Goal: Find contact information: Find contact information

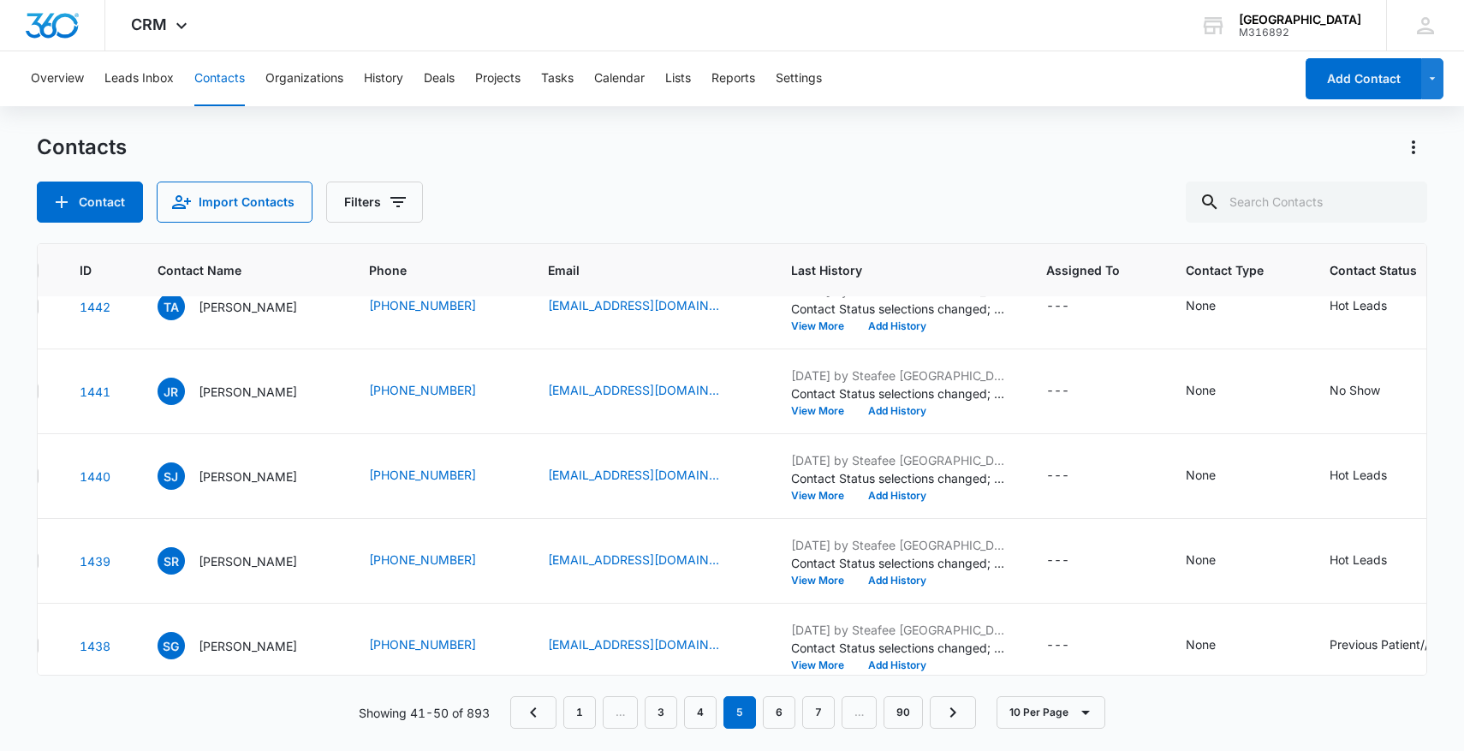
scroll to position [482, 45]
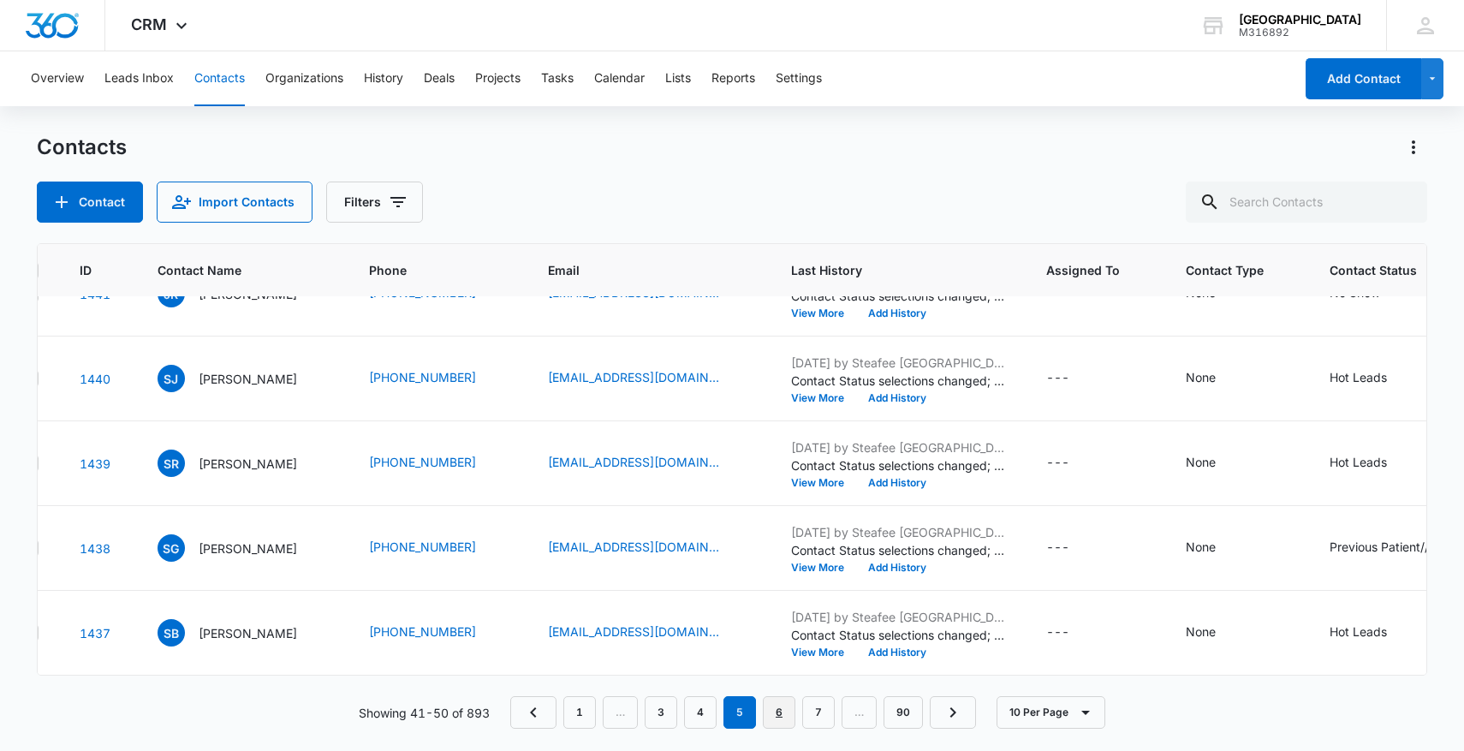
click at [776, 712] on link "6" at bounding box center [779, 712] width 33 height 33
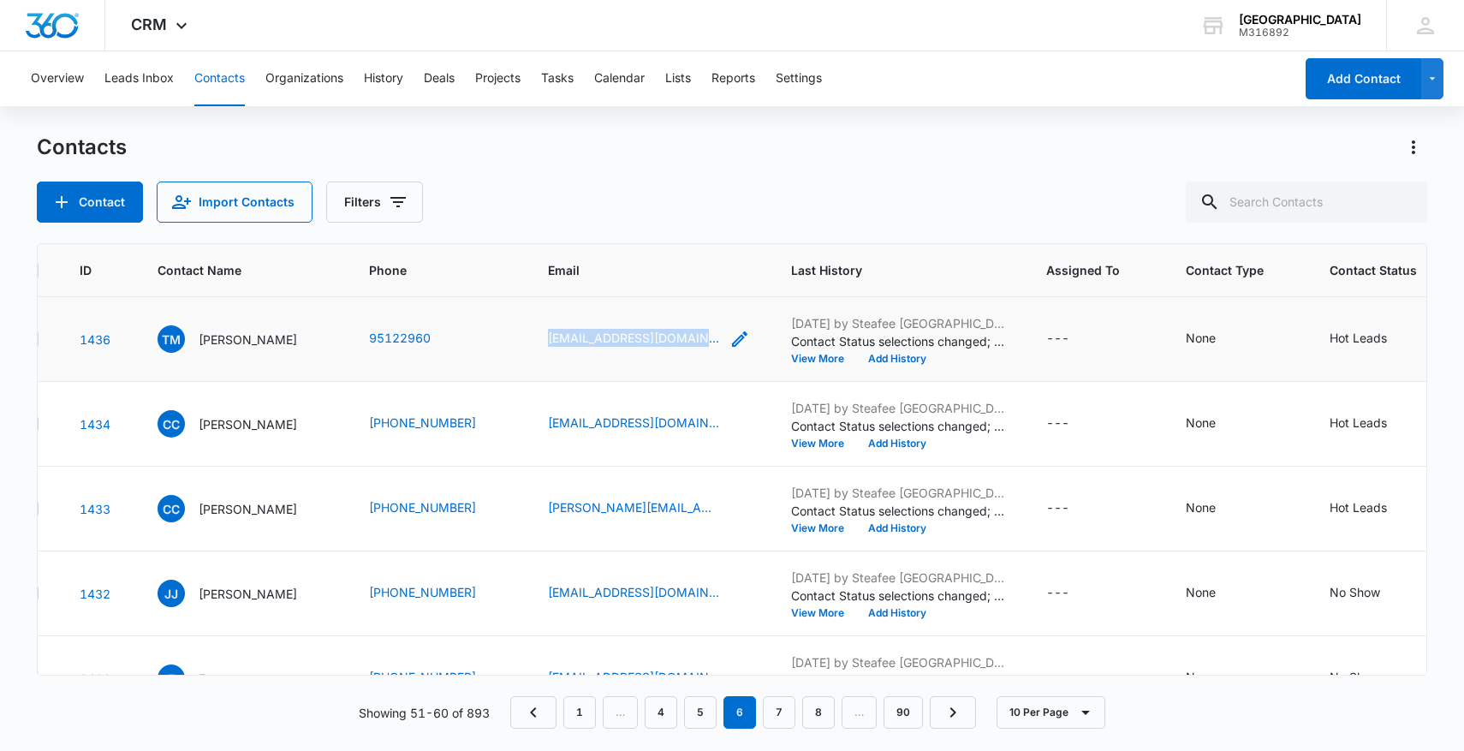
drag, startPoint x: 521, startPoint y: 341, endPoint x: 716, endPoint y: 336, distance: 195.3
click at [716, 336] on tr "1436 TM [PERSON_NAME] 95122960 [EMAIL_ADDRESS][DOMAIN_NAME] [DATE] by Steafee […" at bounding box center [907, 339] width 1828 height 85
copy tr "[EMAIL_ADDRESS][DOMAIN_NAME]"
drag, startPoint x: 510, startPoint y: 418, endPoint x: 561, endPoint y: 432, distance: 52.4
click at [561, 432] on tr "1434 CC [PERSON_NAME] [PHONE_NUMBER] [EMAIL_ADDRESS][DOMAIN_NAME] [DATE] by Ste…" at bounding box center [907, 424] width 1828 height 85
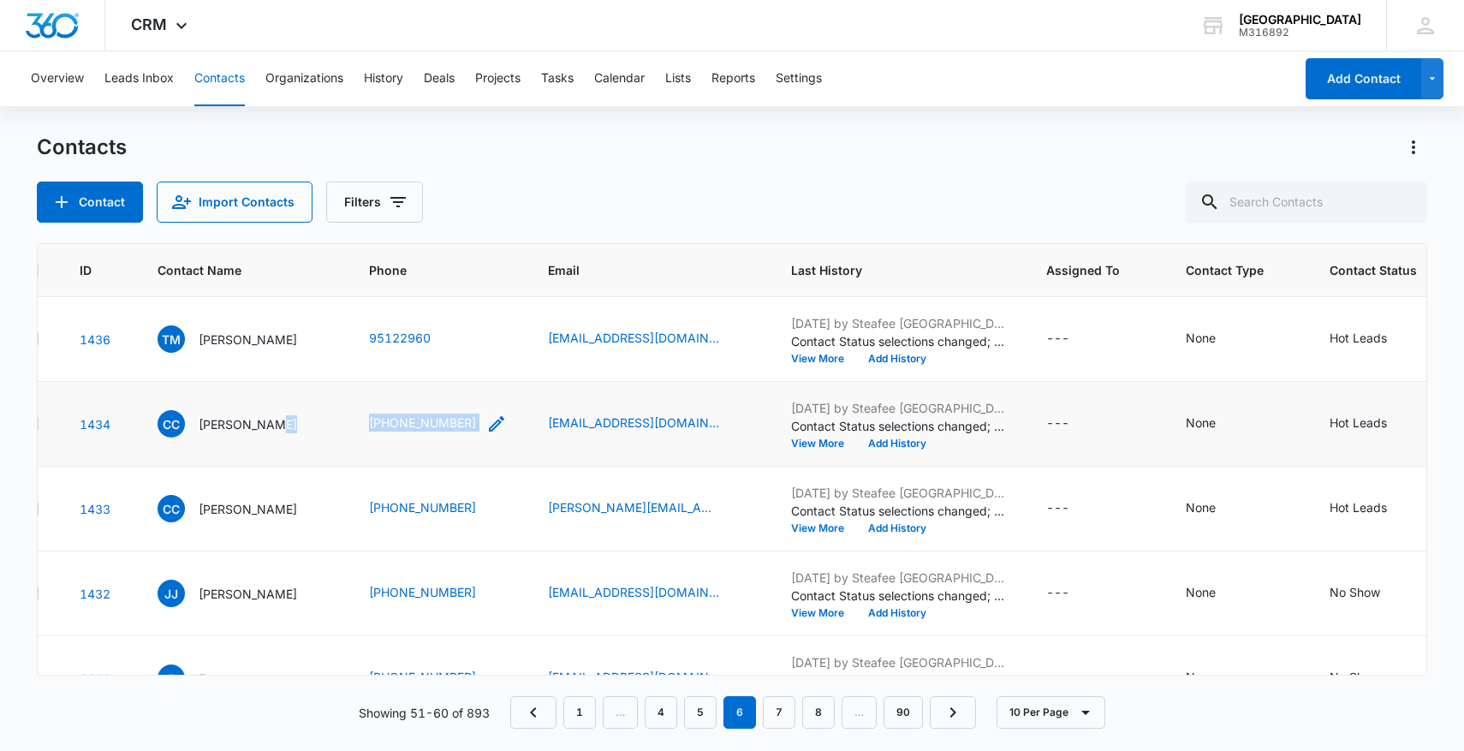
drag, startPoint x: 345, startPoint y: 416, endPoint x: 506, endPoint y: 423, distance: 161.1
click at [506, 423] on tr "1434 CC [PERSON_NAME] [PHONE_NUMBER] [EMAIL_ADDRESS][DOMAIN_NAME] [DATE] by Ste…" at bounding box center [907, 424] width 1828 height 85
copy tr "[PHONE_NUMBER]"
drag, startPoint x: 361, startPoint y: 516, endPoint x: 510, endPoint y: 516, distance: 149.9
click at [511, 518] on td "[PHONE_NUMBER]" at bounding box center [438, 509] width 179 height 85
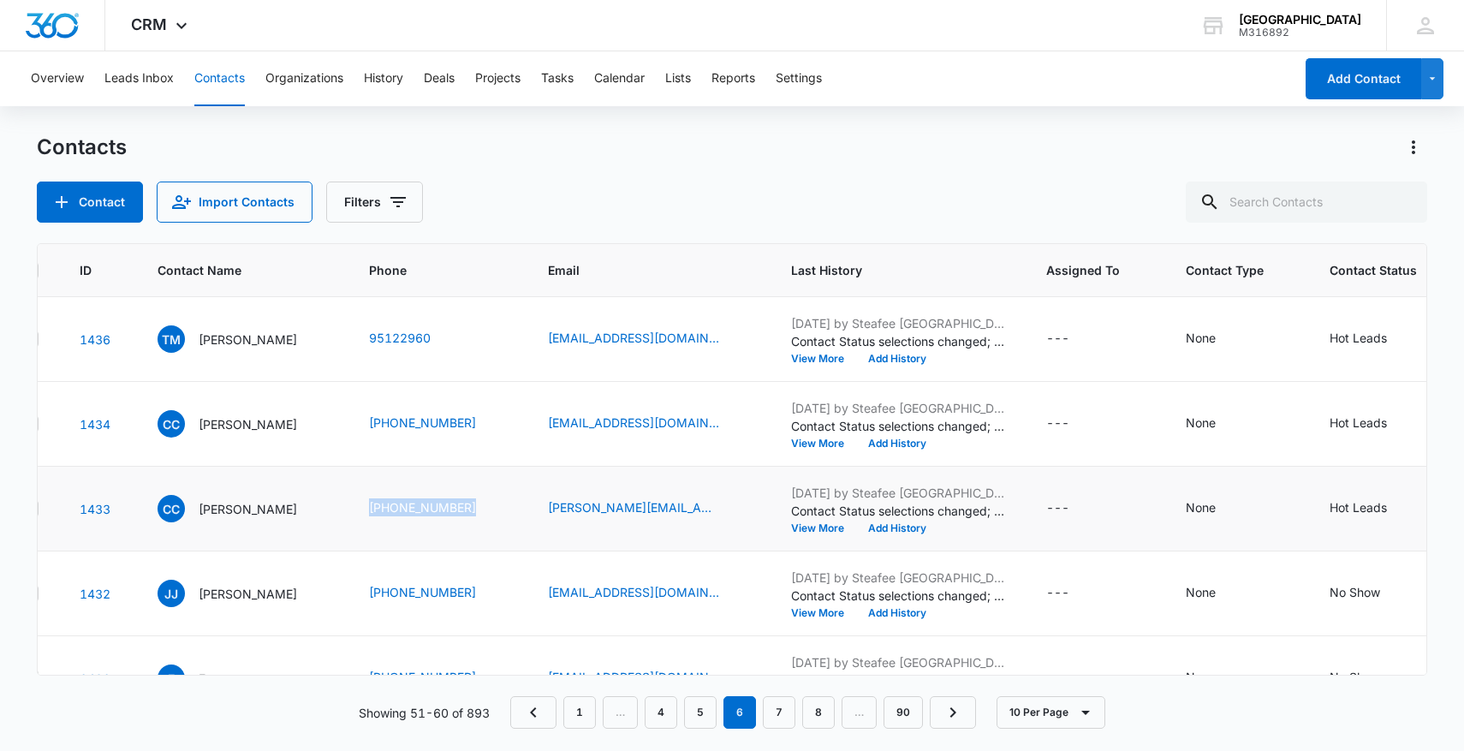
copy link "[PHONE_NUMBER]"
click at [1404, 512] on icon "Contact Status - Hot Leads - Select to Edit Field" at bounding box center [1408, 508] width 21 height 21
click at [1225, 493] on icon "Remove Hot Leads" at bounding box center [1223, 495] width 12 height 13
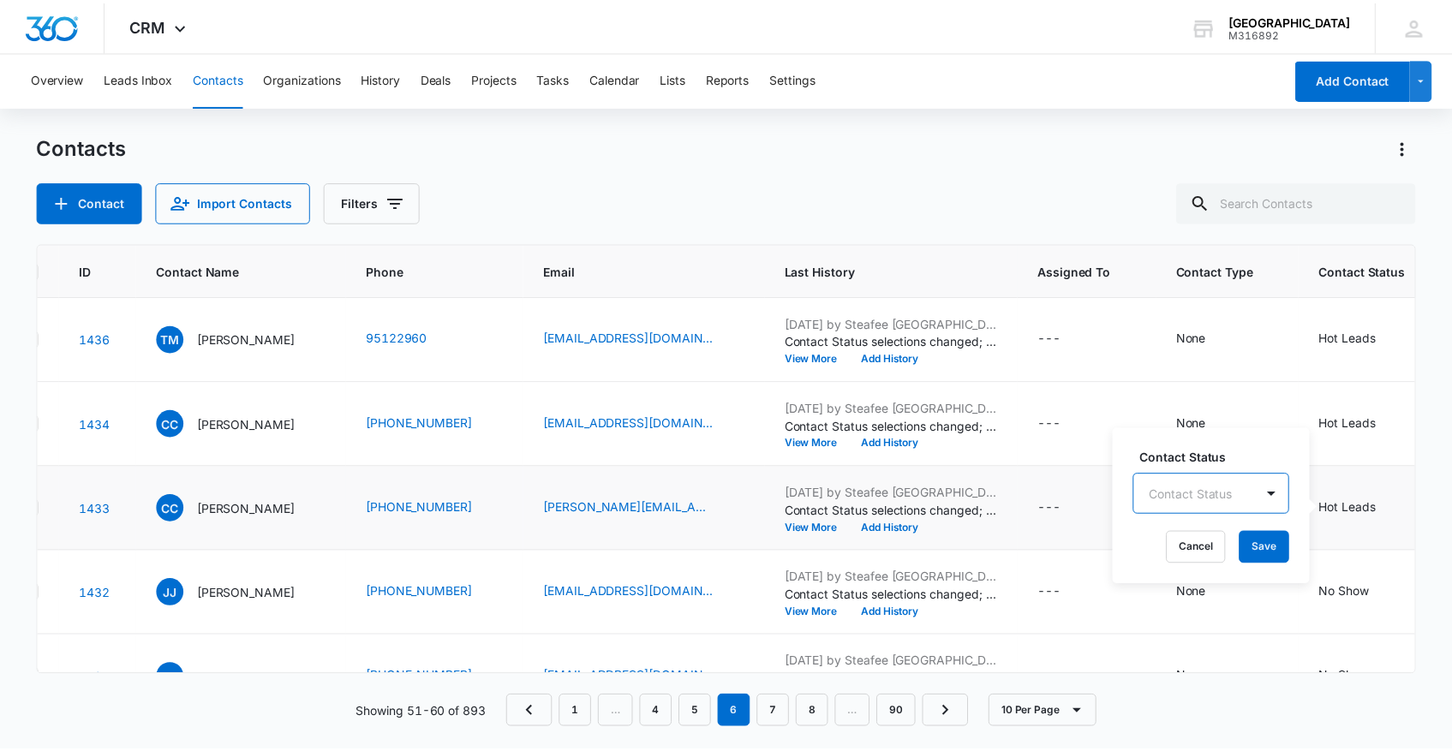
scroll to position [21, 0]
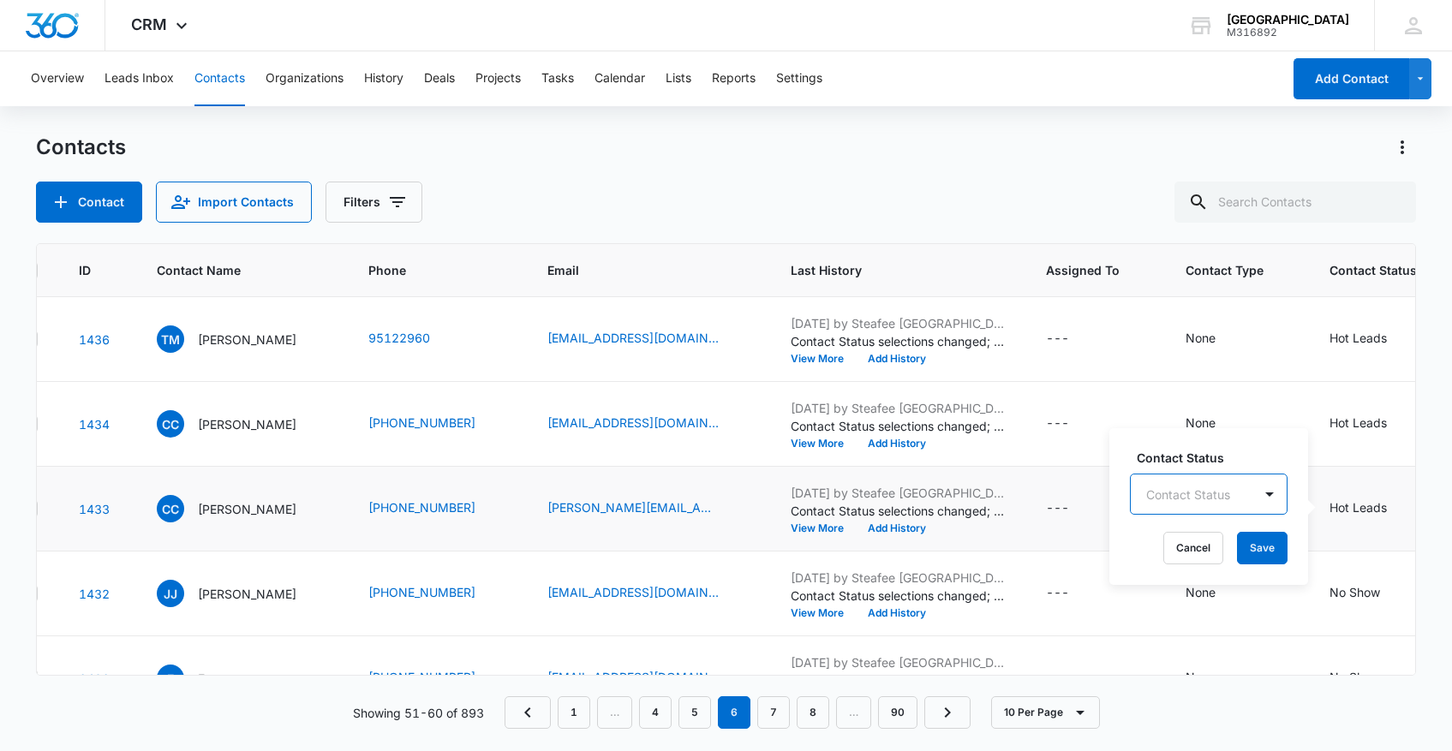
click at [1225, 493] on div "Contact Status" at bounding box center [1209, 494] width 158 height 41
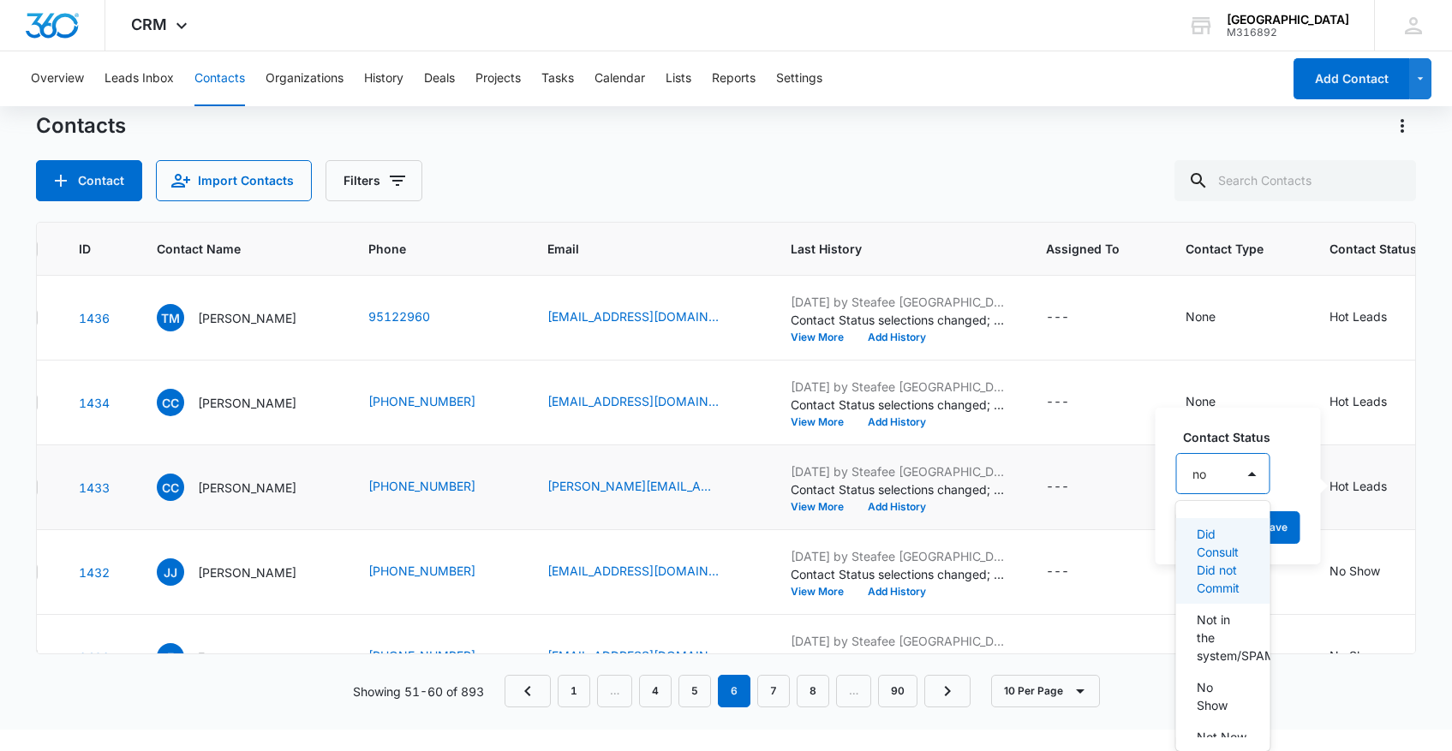
type input "no s"
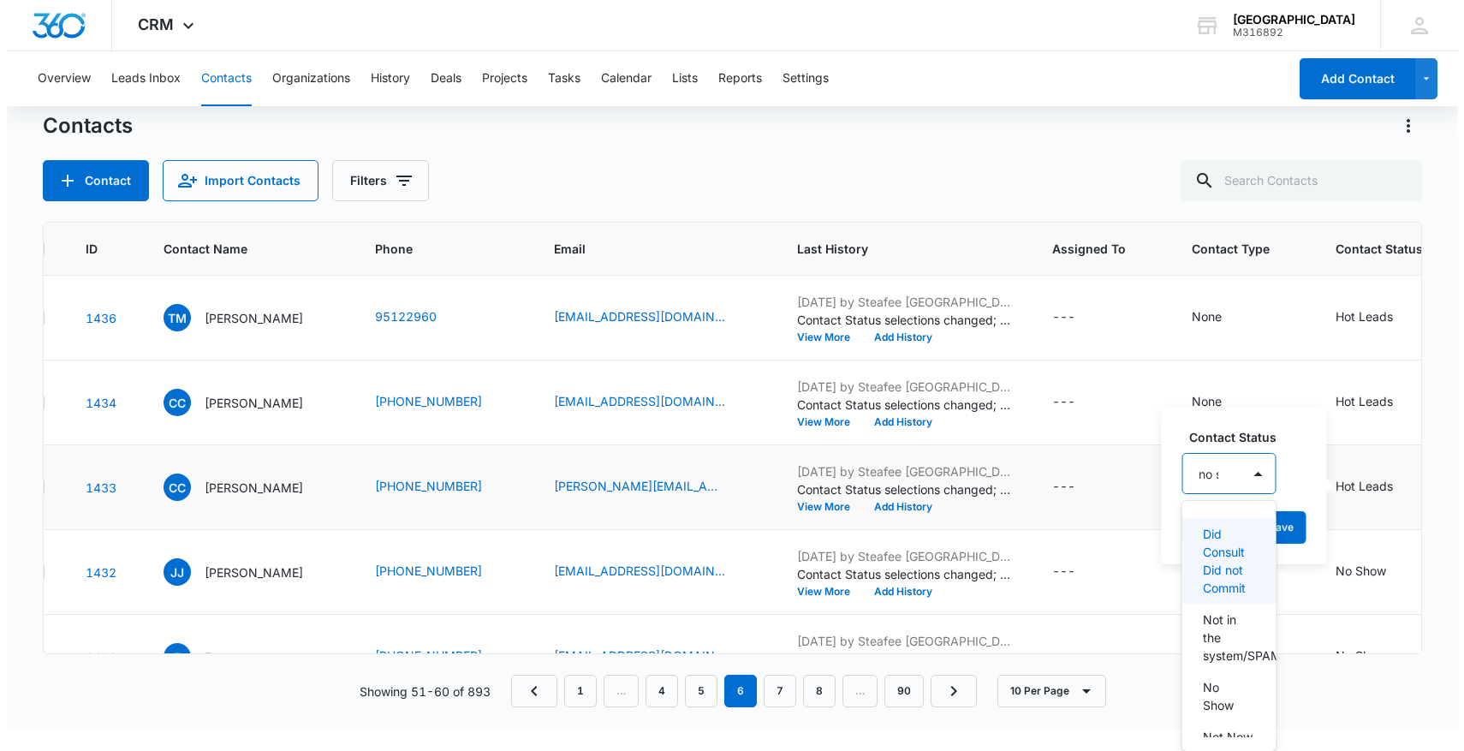
scroll to position [0, 0]
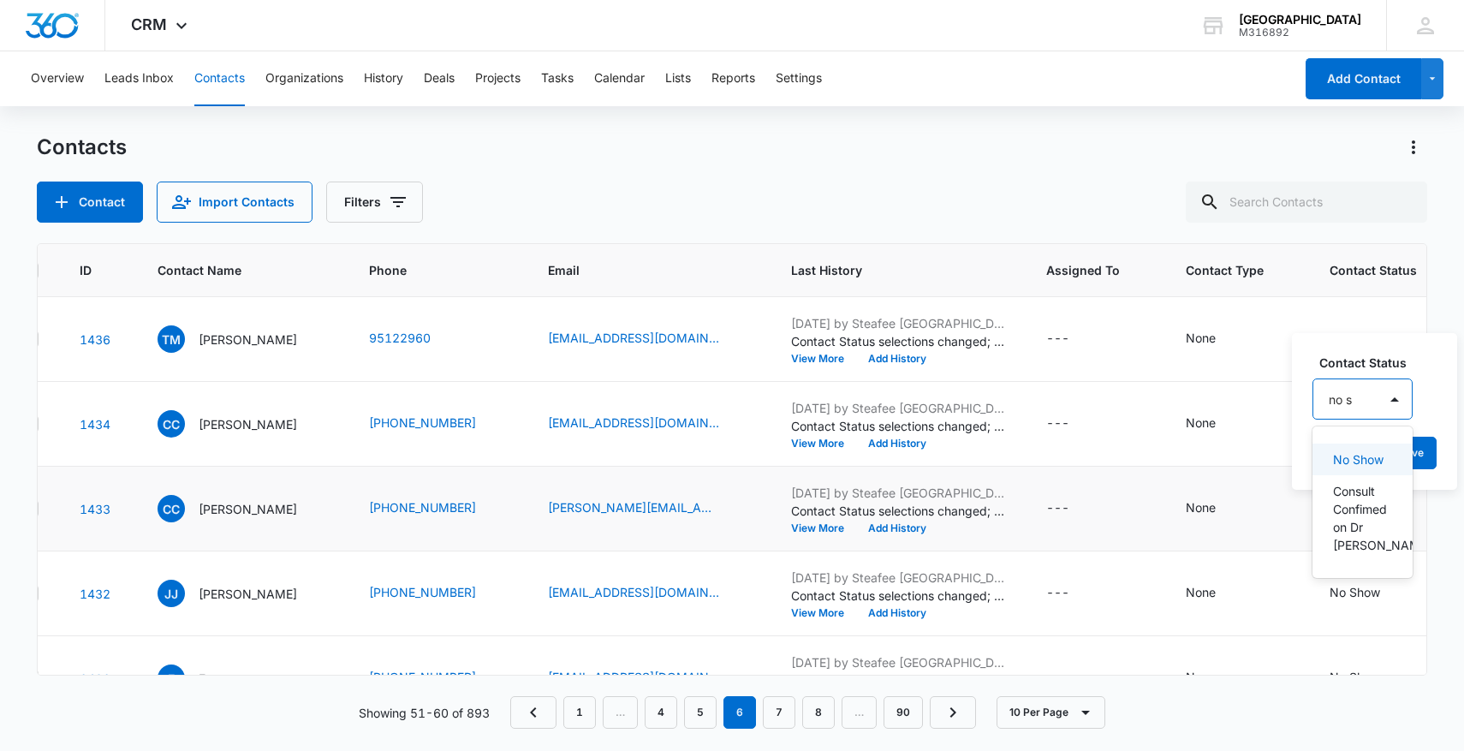
click at [1347, 462] on p "No Show" at bounding box center [1358, 459] width 51 height 18
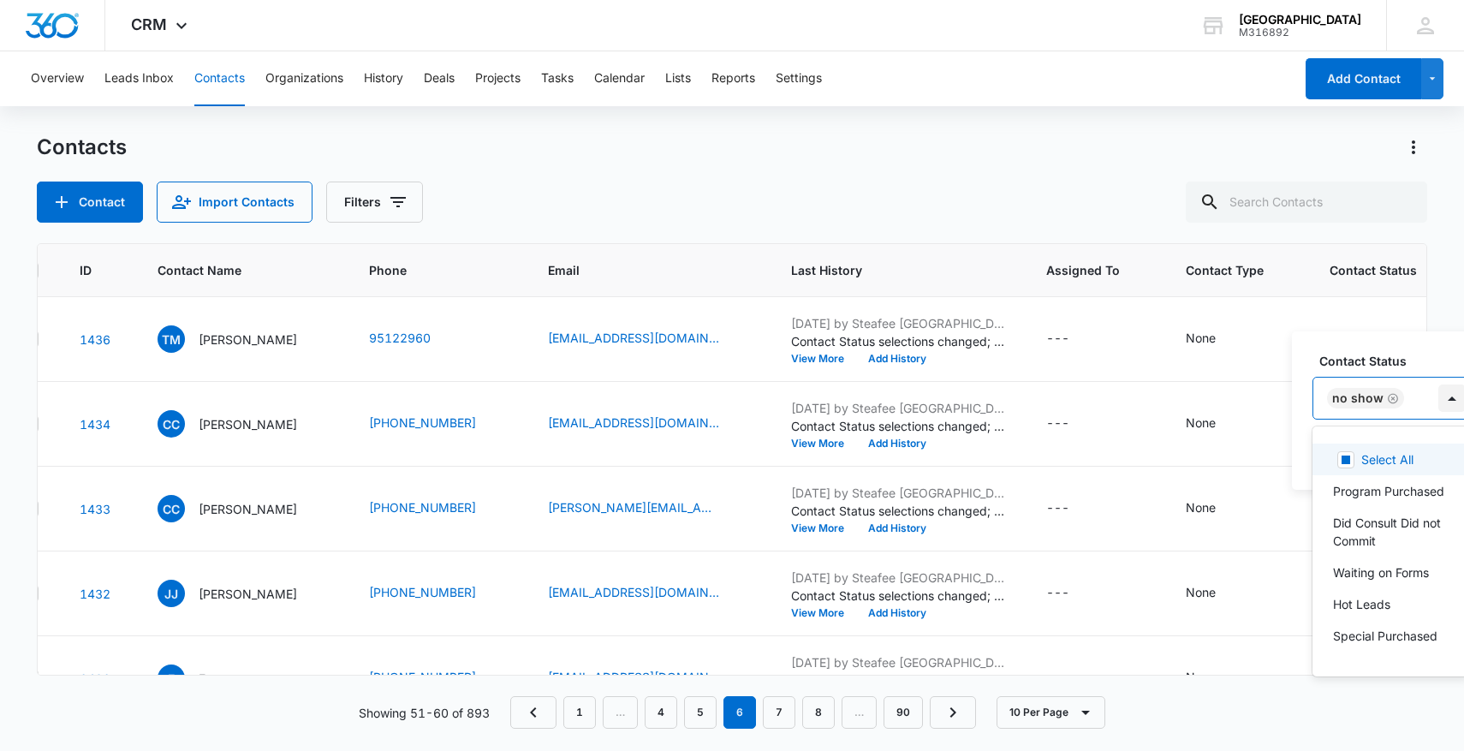
click at [1439, 409] on div at bounding box center [1452, 398] width 27 height 27
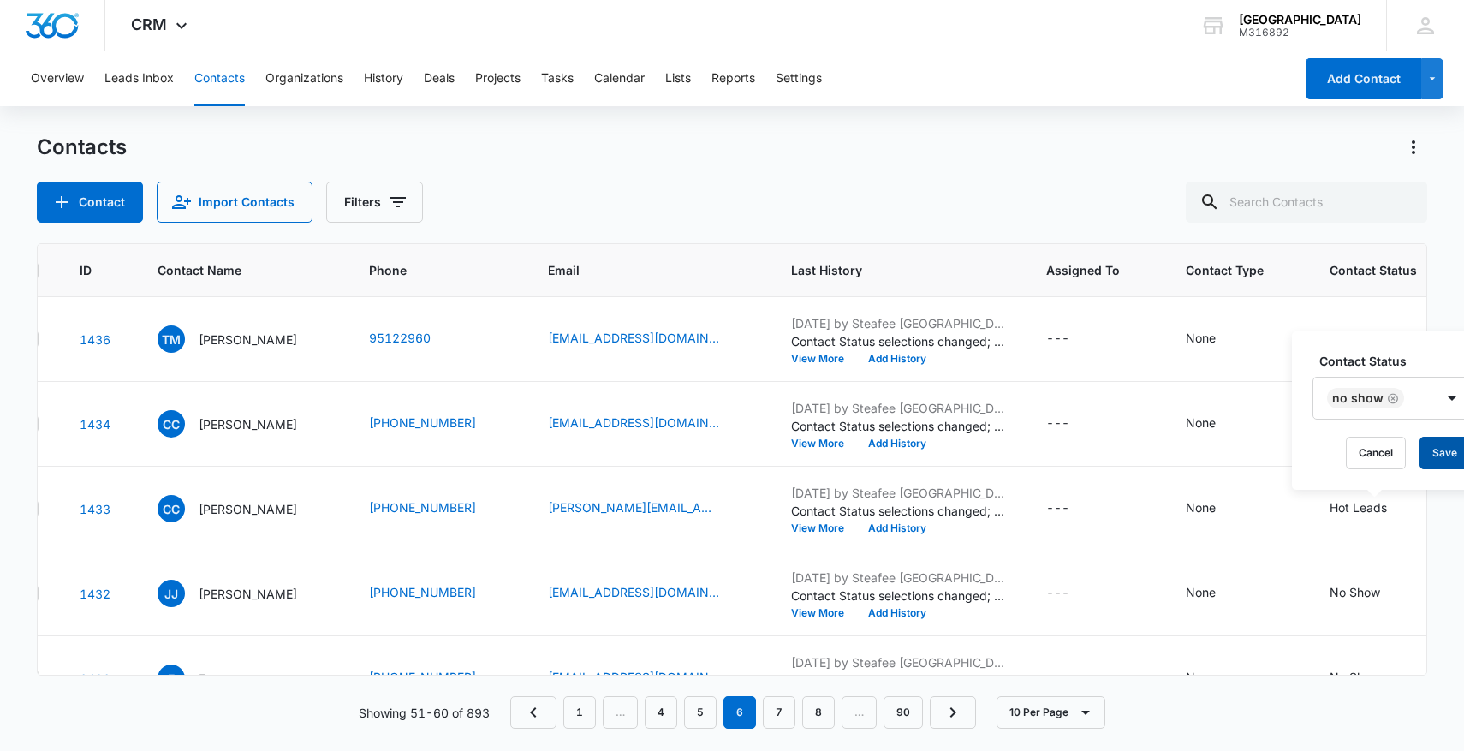
click at [1452, 451] on button "Save" at bounding box center [1445, 453] width 51 height 33
drag, startPoint x: 355, startPoint y: 593, endPoint x: 475, endPoint y: 591, distance: 120.8
click at [475, 592] on tr "1432 [PERSON_NAME] [PERSON_NAME] [PHONE_NUMBER] [EMAIL_ADDRESS][DOMAIN_NAME] [D…" at bounding box center [907, 594] width 1828 height 85
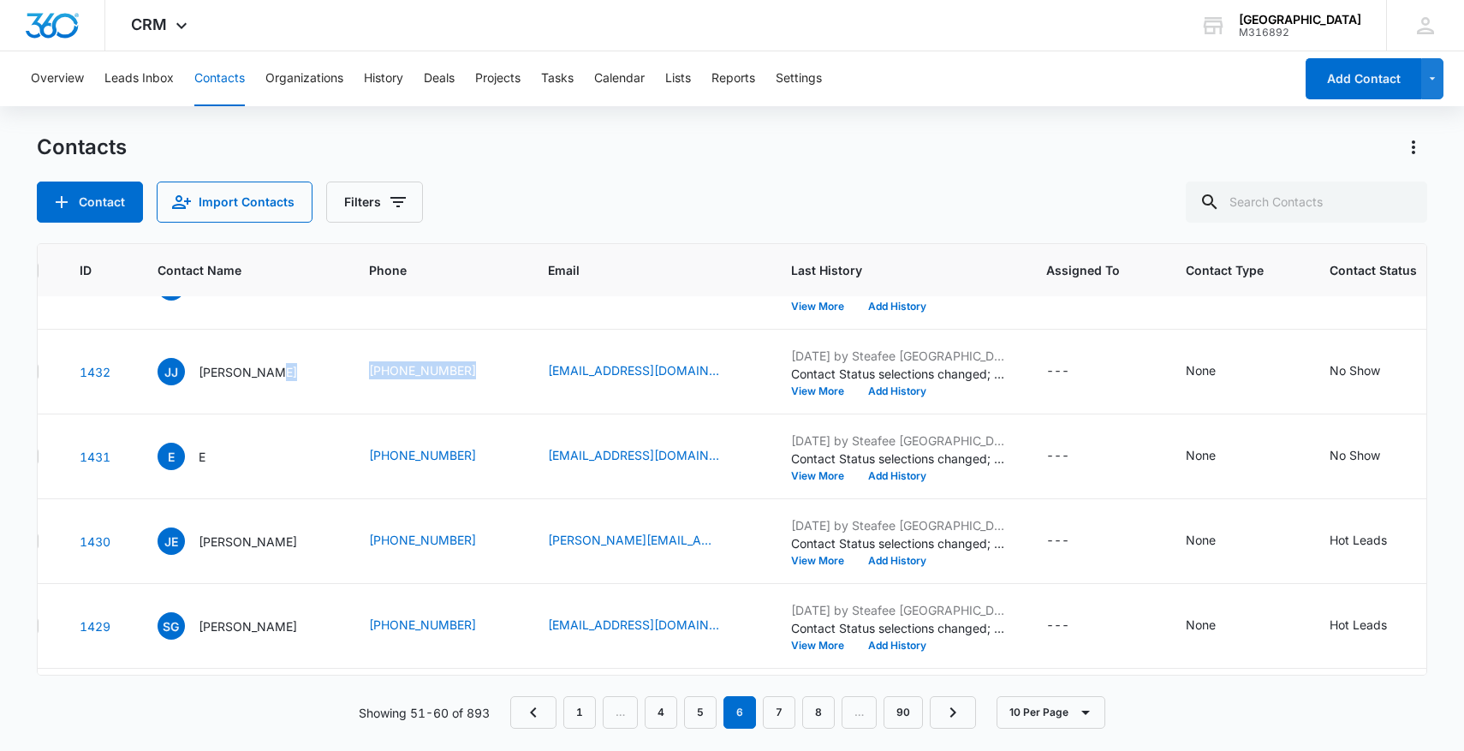
scroll to position [224, 45]
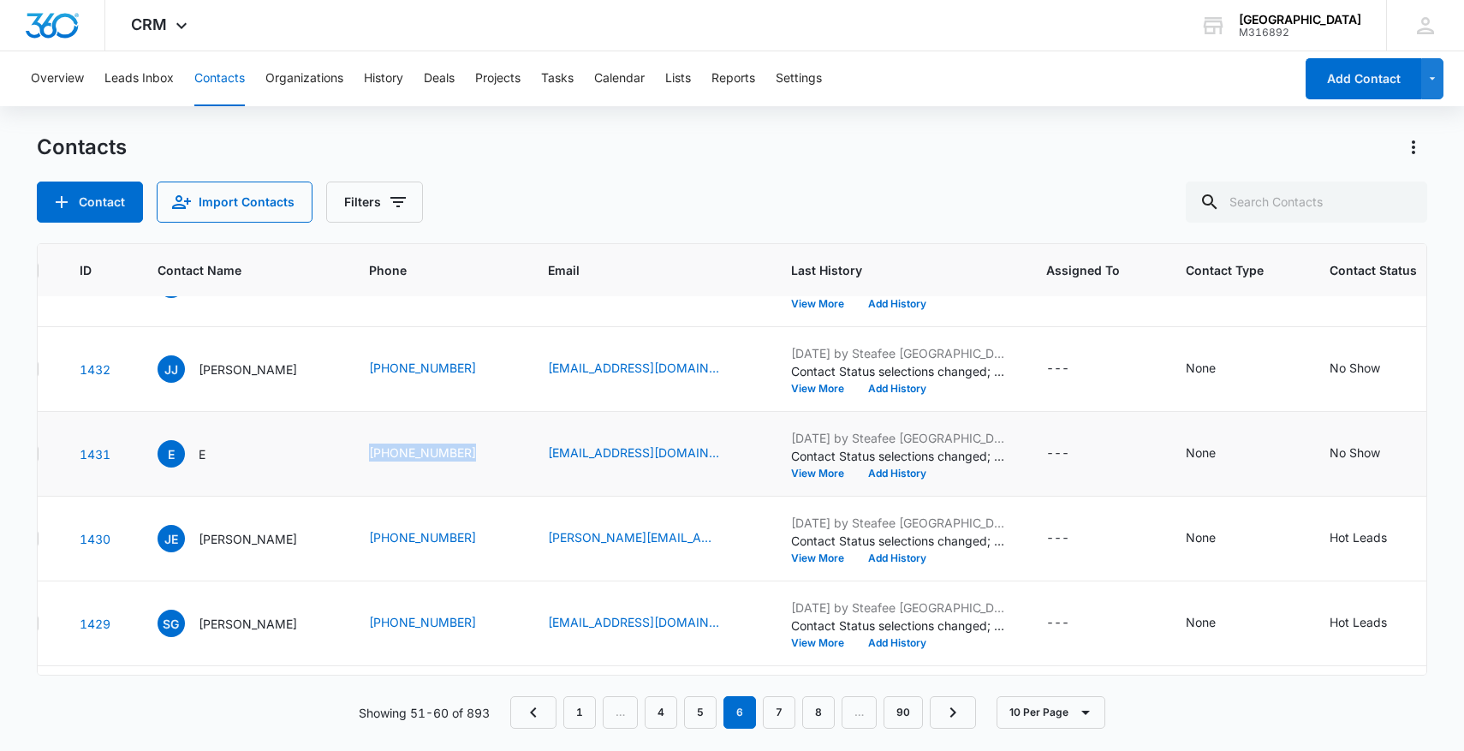
drag, startPoint x: 364, startPoint y: 456, endPoint x: 520, endPoint y: 456, distance: 155.9
click at [520, 456] on td "[PHONE_NUMBER]" at bounding box center [438, 454] width 179 height 85
copy link "[PHONE_NUMBER]"
drag, startPoint x: 331, startPoint y: 531, endPoint x: 506, endPoint y: 546, distance: 176.2
click at [506, 546] on tr "1430 [PERSON_NAME] [PHONE_NUMBER] [PERSON_NAME][EMAIL_ADDRESS][DOMAIN_NAME] [DA…" at bounding box center [907, 539] width 1828 height 85
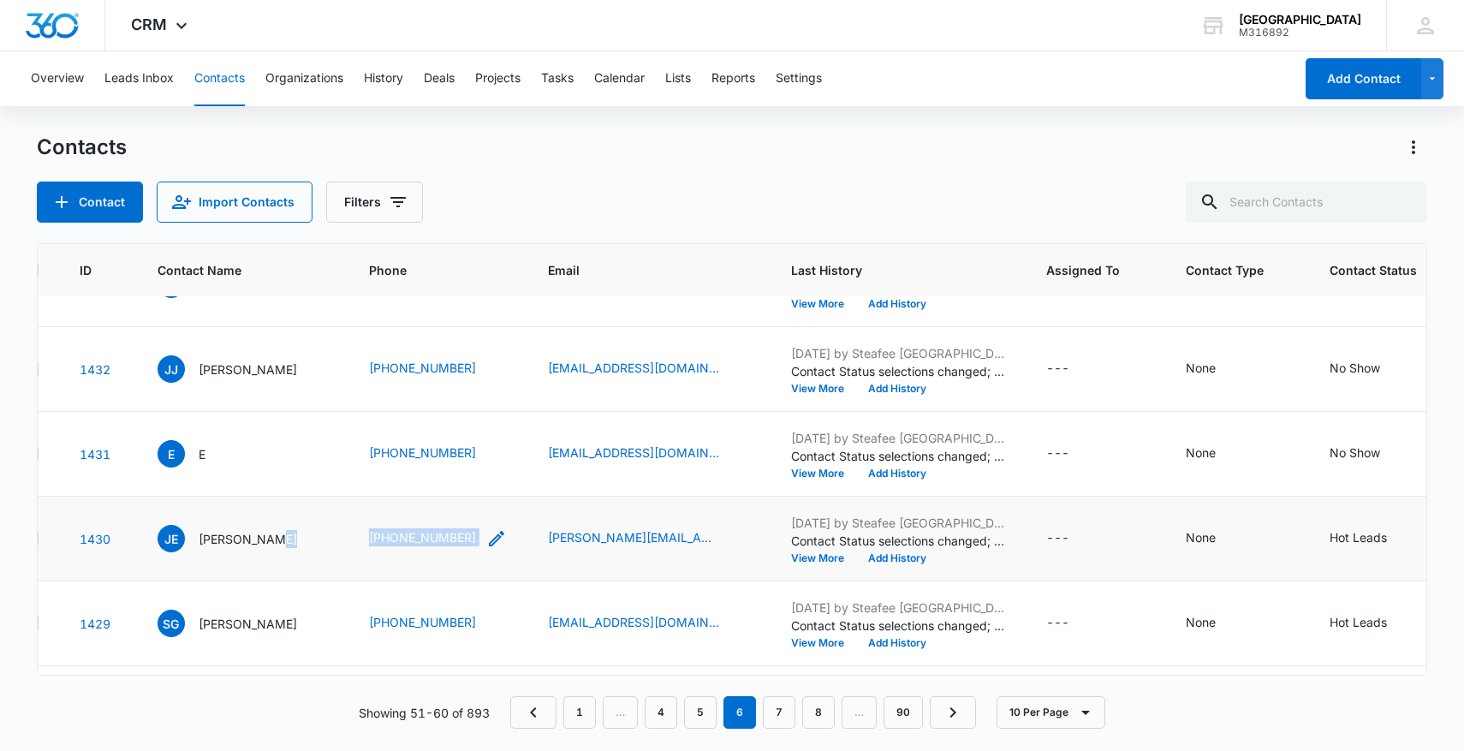
copy tr "[PHONE_NUMBER]"
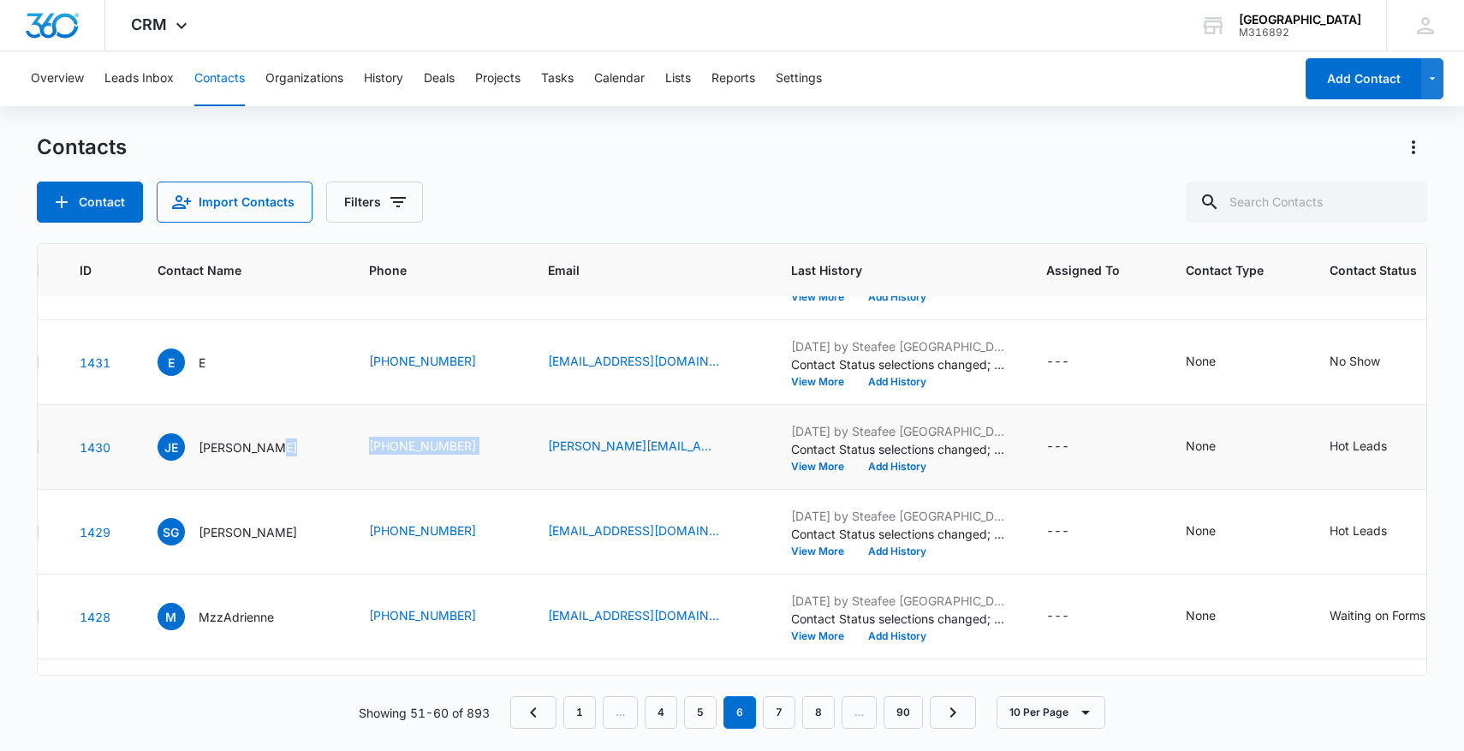
scroll to position [388, 45]
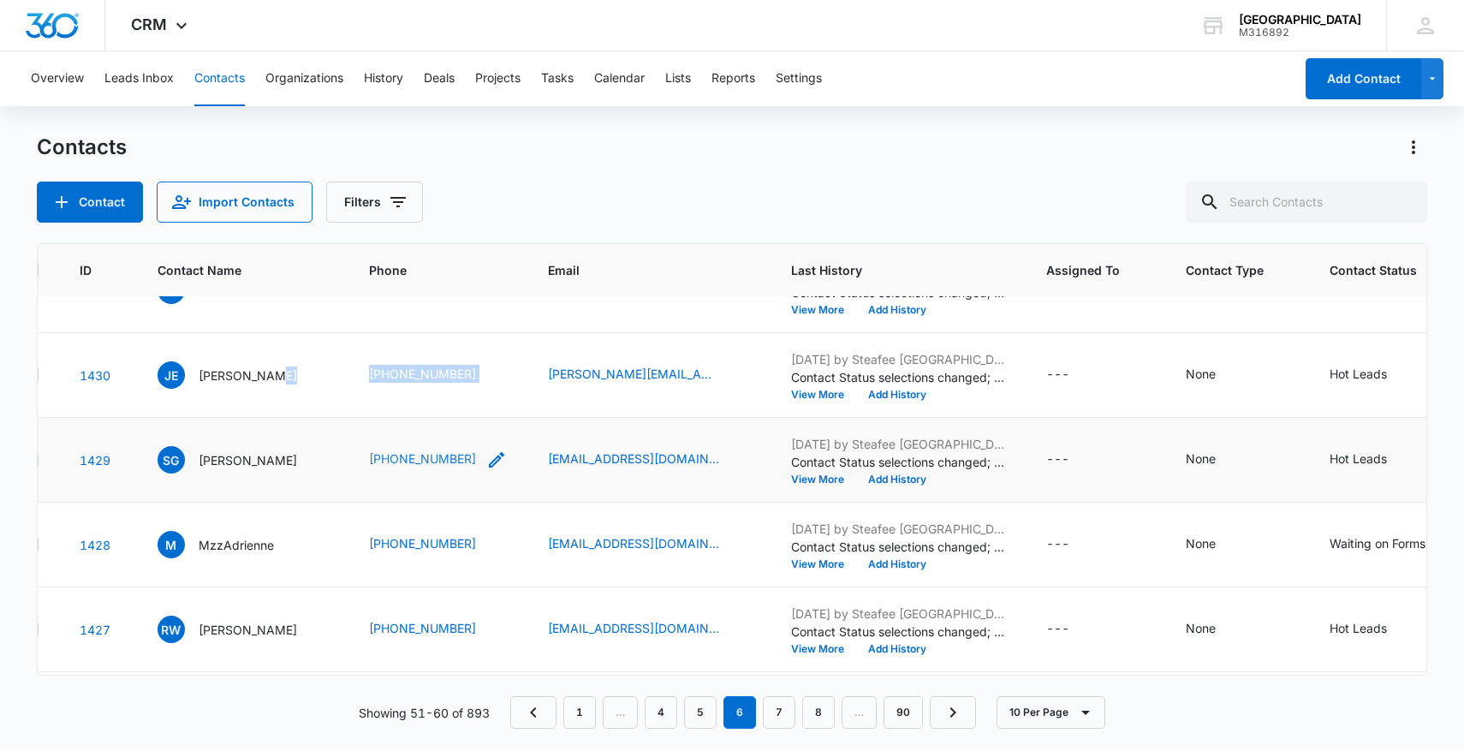
drag, startPoint x: 355, startPoint y: 459, endPoint x: 478, endPoint y: 461, distance: 122.5
click at [478, 461] on tr "1429 SG [PERSON_NAME] [PHONE_NUMBER] [EMAIL_ADDRESS][DOMAIN_NAME] [DATE] by Ste…" at bounding box center [907, 460] width 1828 height 85
copy tr "[PHONE_NUMBER]"
drag, startPoint x: 357, startPoint y: 541, endPoint x: 492, endPoint y: 542, distance: 134.5
click at [492, 542] on tr "1428 M MzzAdrienne [PHONE_NUMBER] [EMAIL_ADDRESS][DOMAIN_NAME] [DATE] by Steafe…" at bounding box center [907, 545] width 1828 height 85
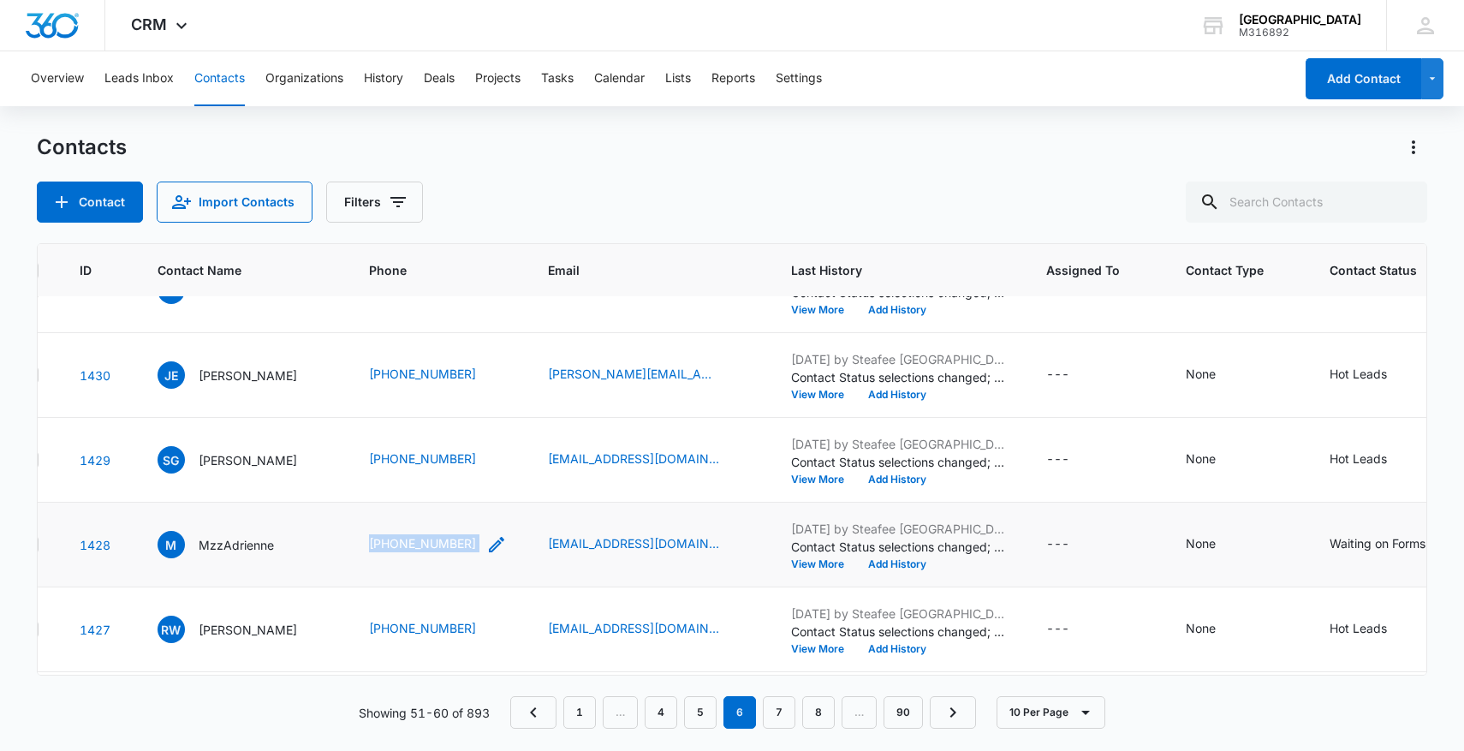
copy tr "[PHONE_NUMBER]"
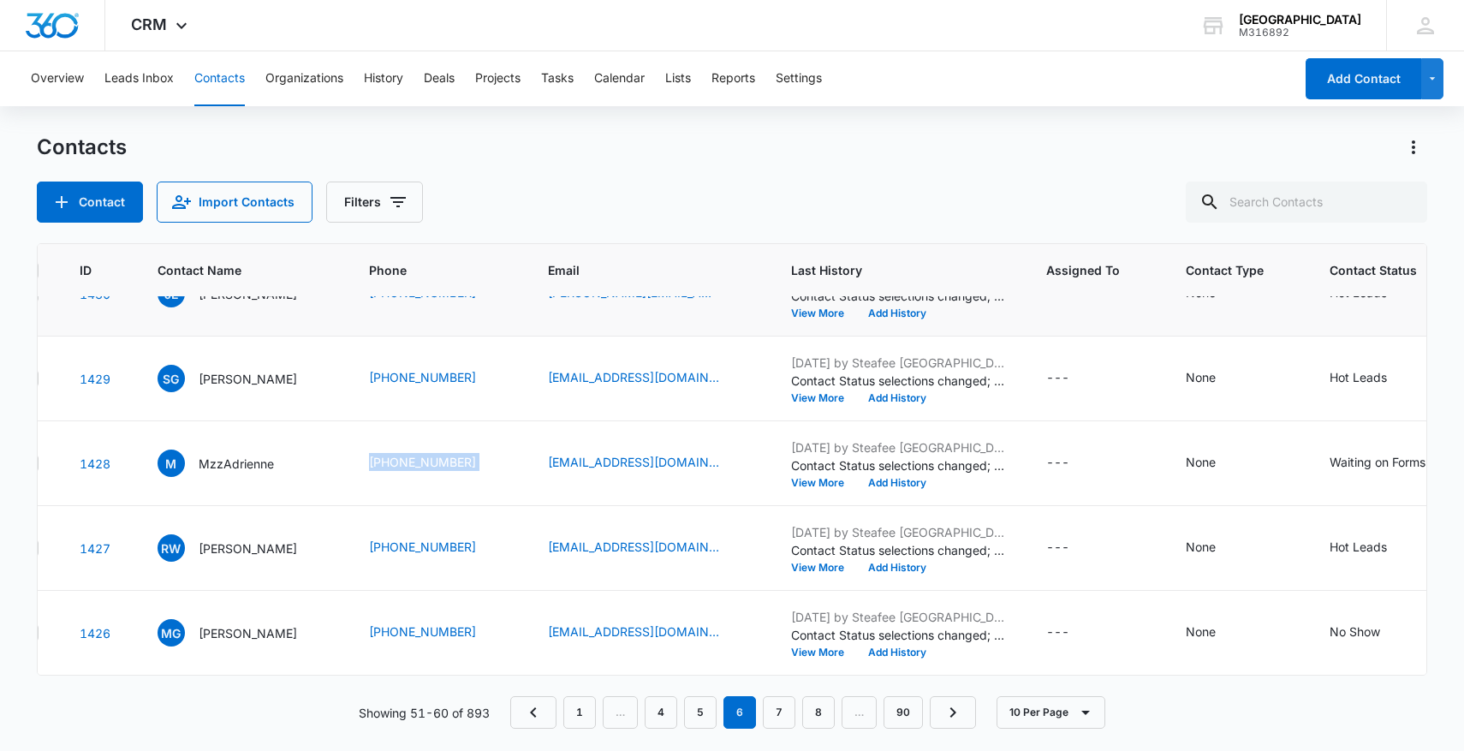
scroll to position [482, 45]
drag, startPoint x: 364, startPoint y: 529, endPoint x: 484, endPoint y: 530, distance: 119.9
click at [484, 530] on td "[PHONE_NUMBER]" at bounding box center [438, 548] width 179 height 85
copy div "[PHONE_NUMBER]"
drag, startPoint x: 360, startPoint y: 626, endPoint x: 481, endPoint y: 629, distance: 121.7
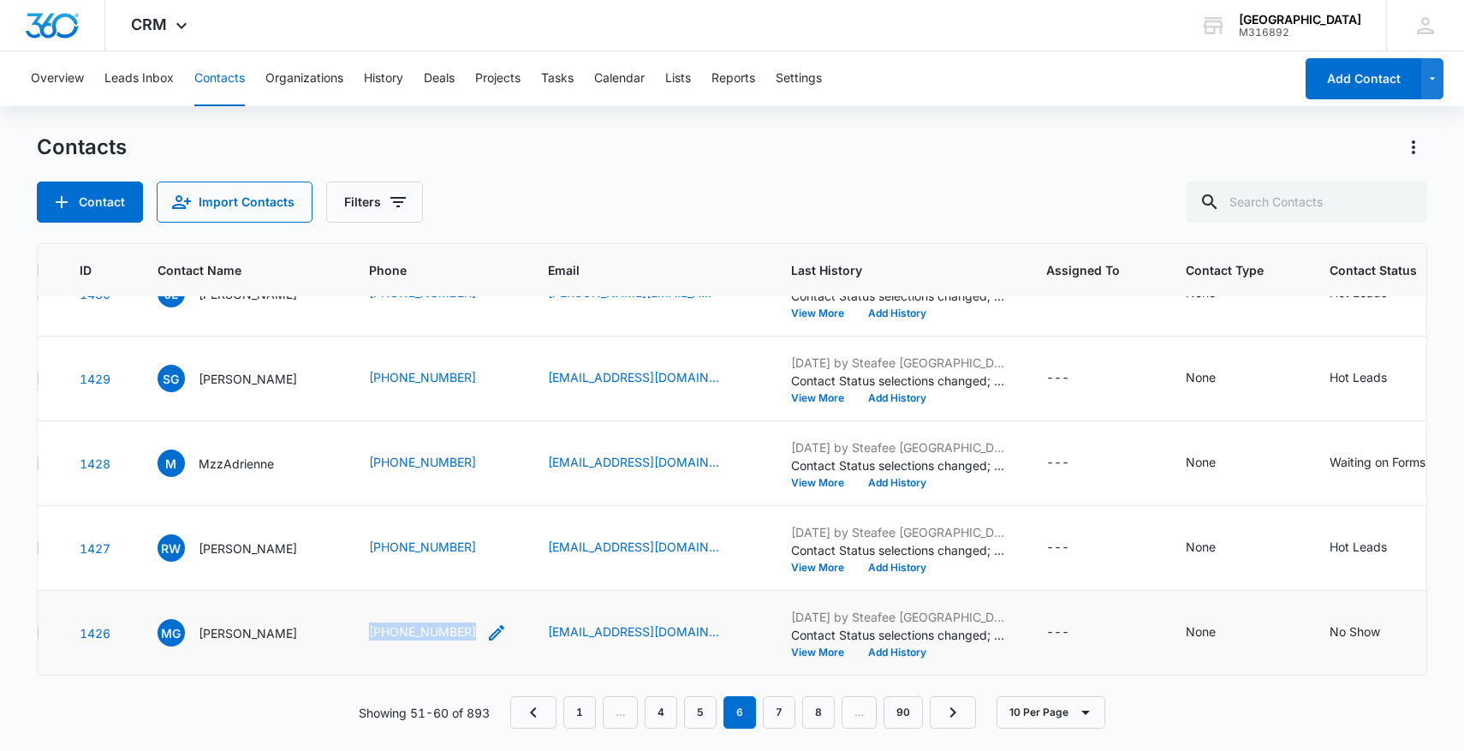
click at [481, 629] on td "[PHONE_NUMBER]" at bounding box center [438, 633] width 179 height 85
copy link "[PHONE_NUMBER]"
click at [778, 718] on link "7" at bounding box center [779, 712] width 33 height 33
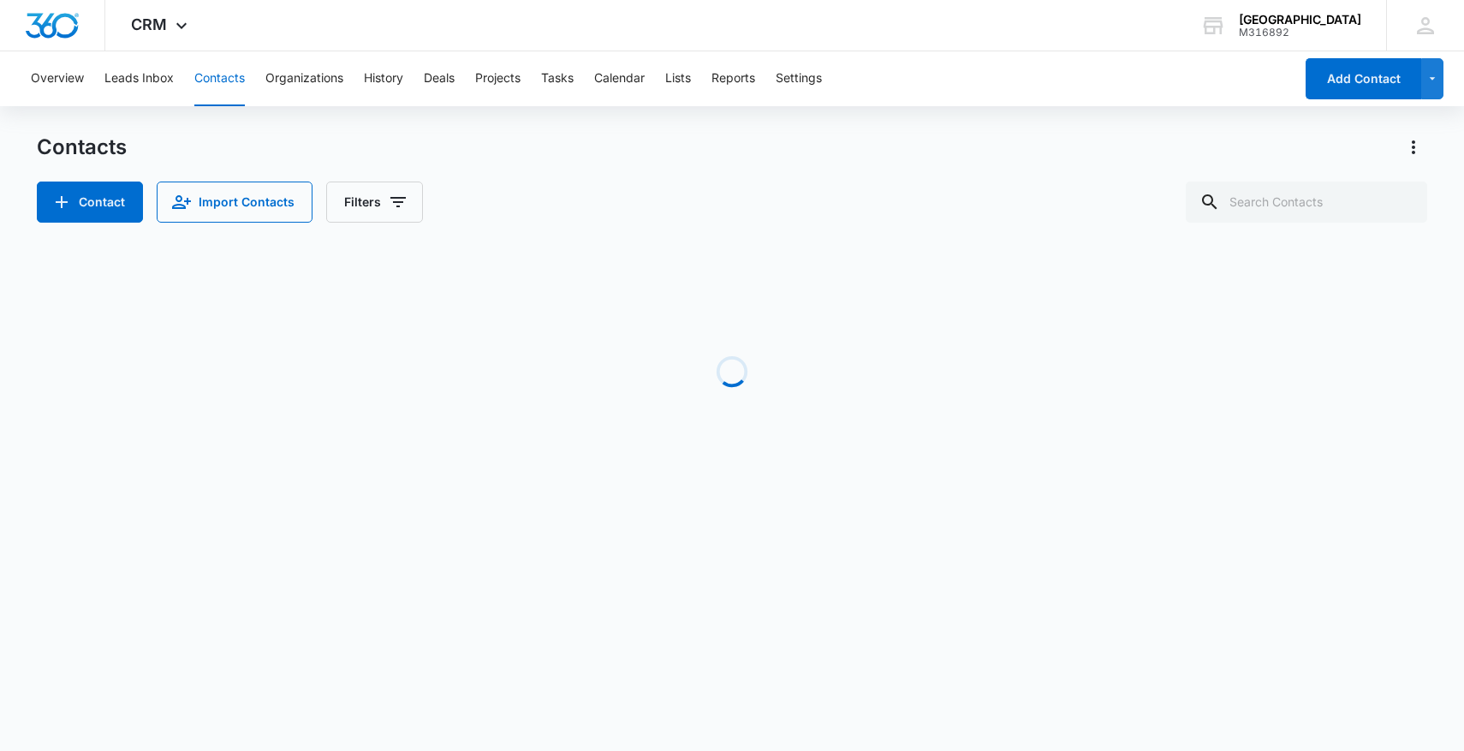
scroll to position [0, 45]
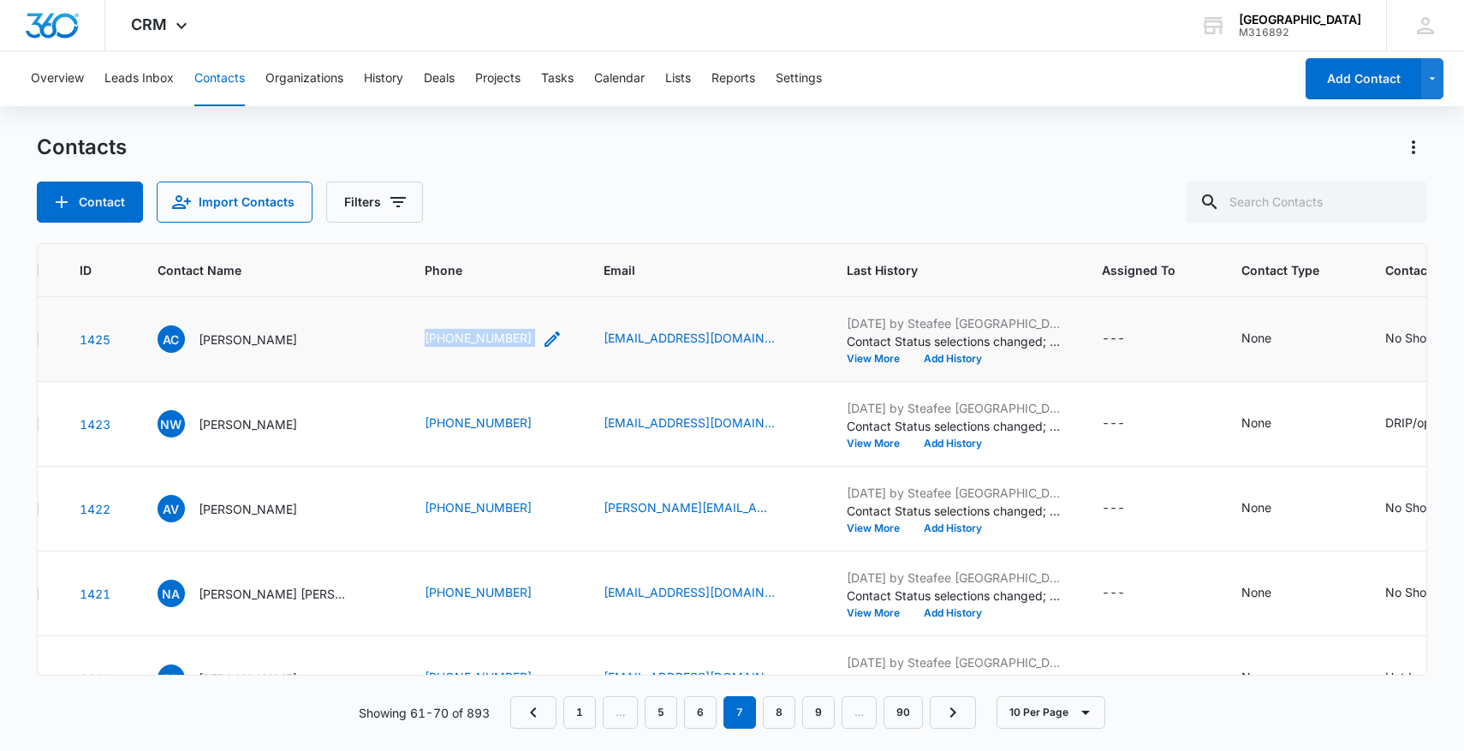
drag, startPoint x: 379, startPoint y: 346, endPoint x: 498, endPoint y: 344, distance: 118.2
click at [498, 344] on td "[PHONE_NUMBER]" at bounding box center [493, 339] width 179 height 85
copy div "[PHONE_NUMBER]"
